Goal: Task Accomplishment & Management: Manage account settings

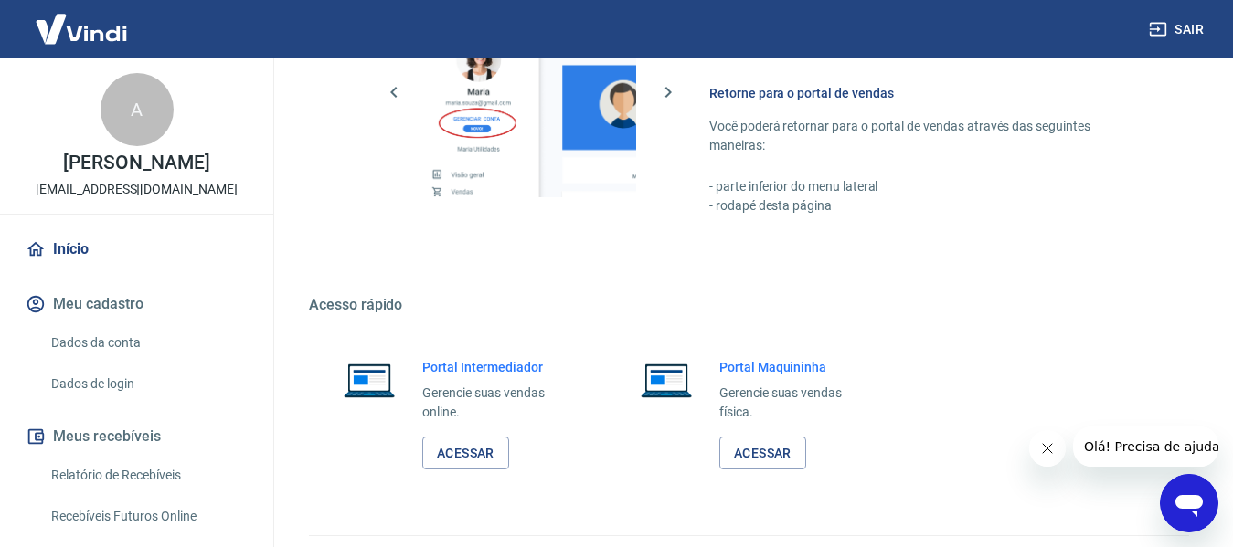
scroll to position [1141, 0]
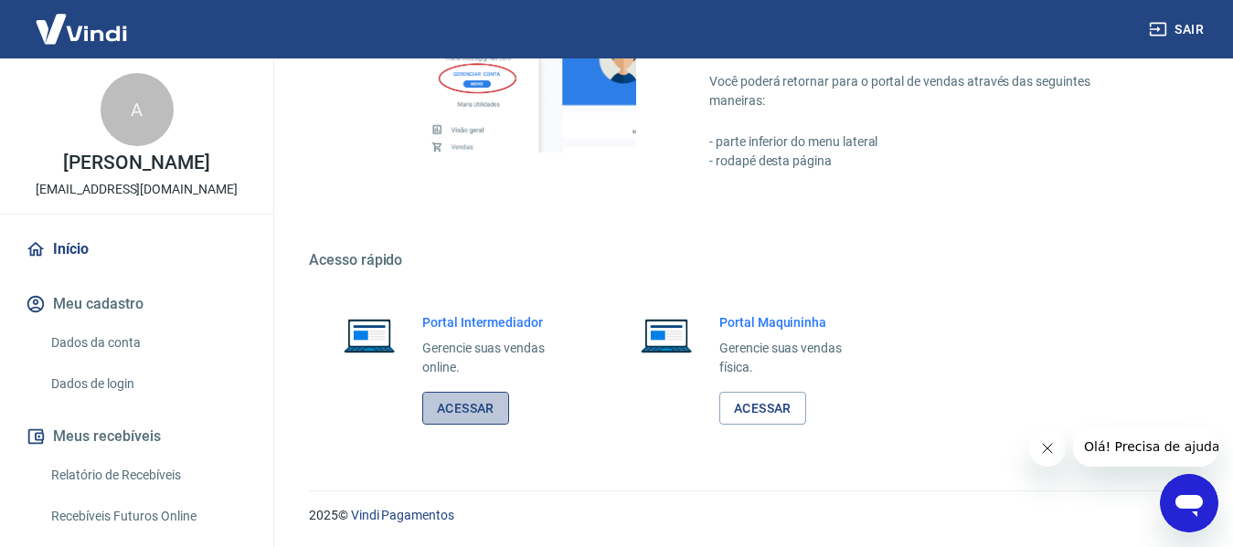
click at [469, 400] on link "Acessar" at bounding box center [465, 409] width 87 height 34
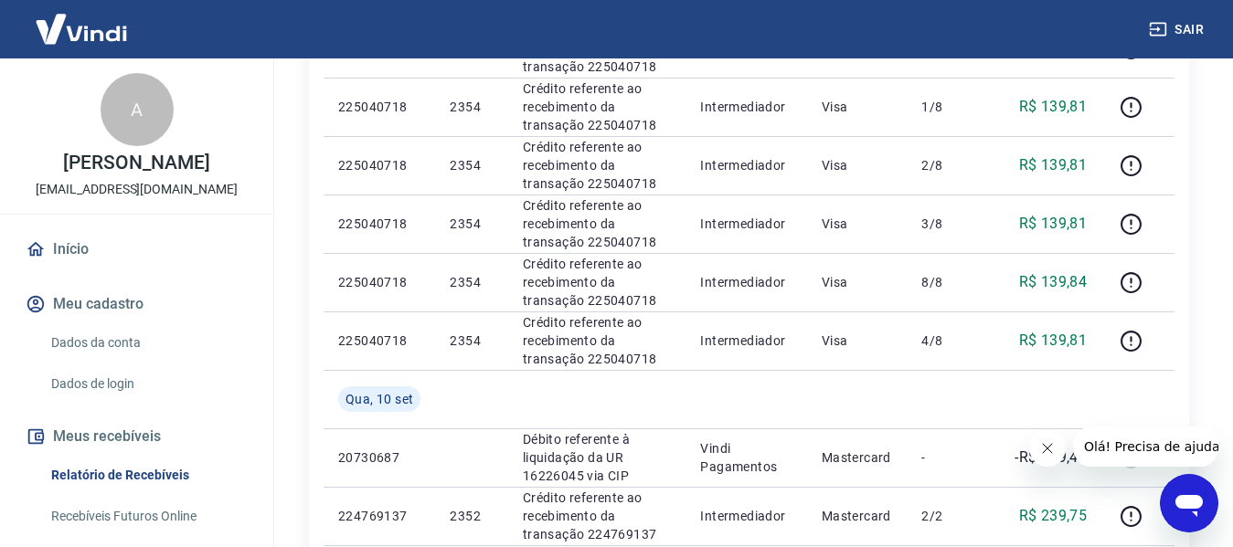
scroll to position [640, 0]
